Goal: Information Seeking & Learning: Find specific fact

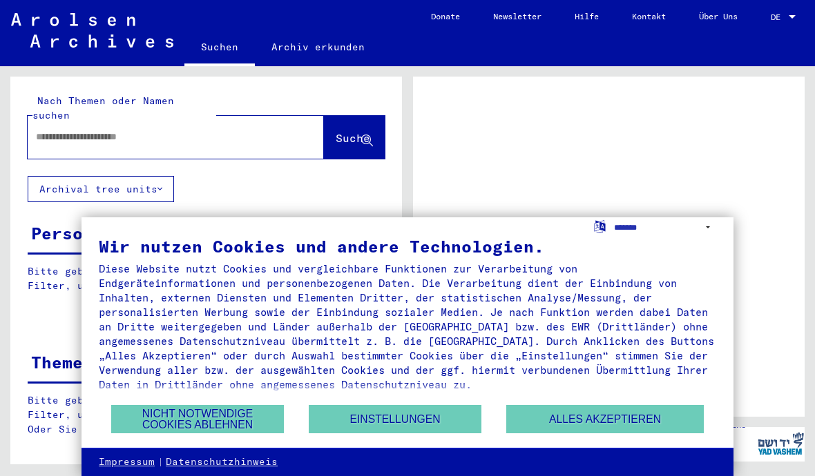
click at [204, 416] on button "Nicht notwendige Cookies ablehnen" at bounding box center [197, 419] width 173 height 28
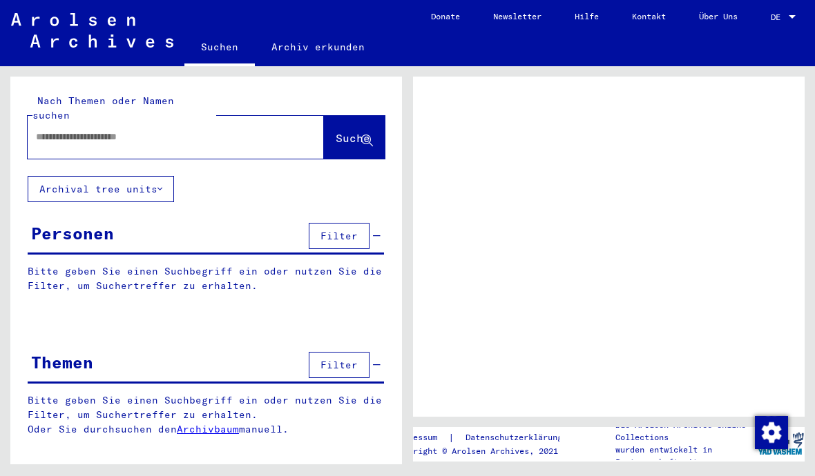
click at [341, 230] on span "Filter" at bounding box center [338, 236] width 37 height 12
click at [342, 230] on span "Filter" at bounding box center [338, 236] width 37 height 12
click at [72, 130] on input "text" at bounding box center [163, 137] width 255 height 14
type input "**********"
click at [339, 131] on span "Suche" at bounding box center [352, 138] width 35 height 14
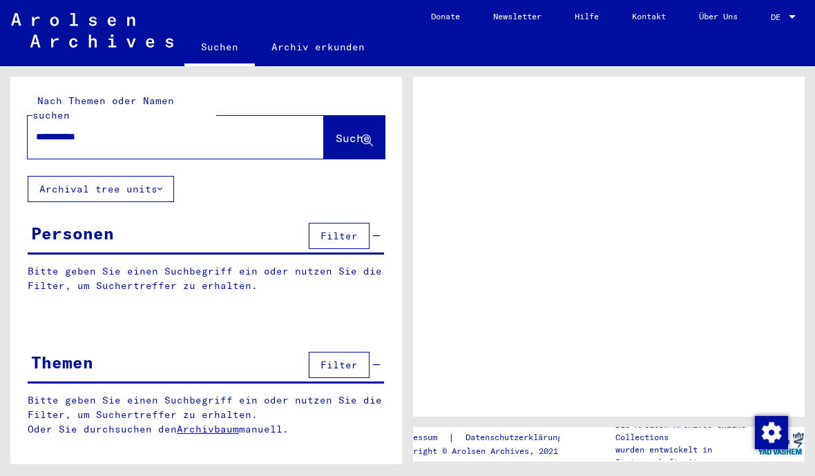
click at [351, 230] on span "Filter" at bounding box center [338, 236] width 37 height 12
click at [73, 228] on div "Personen" at bounding box center [72, 233] width 83 height 25
click at [353, 230] on span "Filter" at bounding box center [338, 236] width 37 height 12
click at [284, 286] on div "Bitte geben Sie einen Suchbegriff ein oder nutzen Sie die Filter, um Suchertref…" at bounding box center [205, 289] width 391 height 50
click at [342, 131] on span "Suche" at bounding box center [352, 138] width 35 height 14
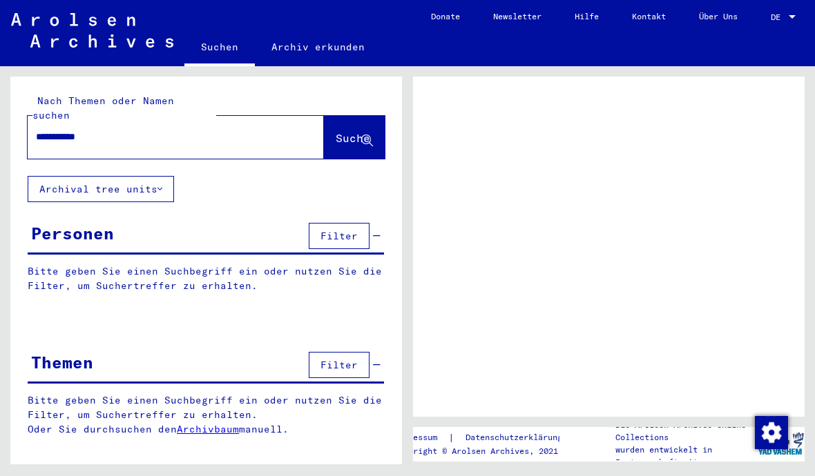
click at [362, 135] on icon at bounding box center [367, 141] width 12 height 12
click at [335, 131] on span "Suche" at bounding box center [352, 138] width 35 height 14
click at [310, 46] on link "Archiv erkunden" at bounding box center [318, 46] width 126 height 33
